Goal: Go to known website: Access a specific website the user already knows

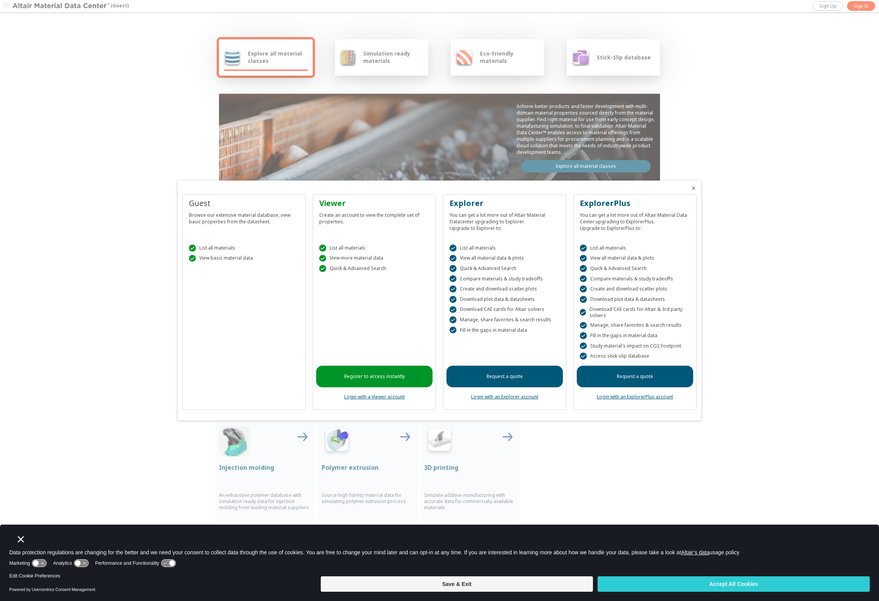
click at [620, 396] on link "Login with an ExplorerPlus account" at bounding box center [635, 396] width 76 height 7
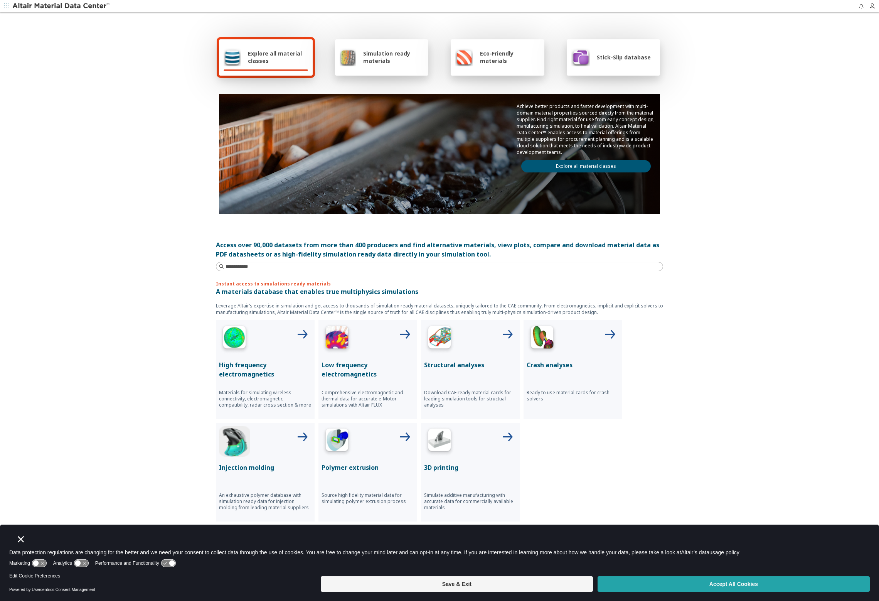
click at [641, 578] on button "Accept All Cookies" at bounding box center [733, 583] width 272 height 15
